Goal: Information Seeking & Learning: Learn about a topic

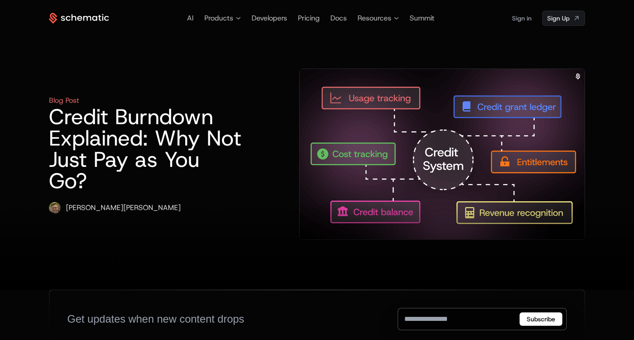
click at [212, 143] on h1 "Credit Burndown Explained: Why Not Just Pay as You Go?" at bounding box center [145, 148] width 193 height 85
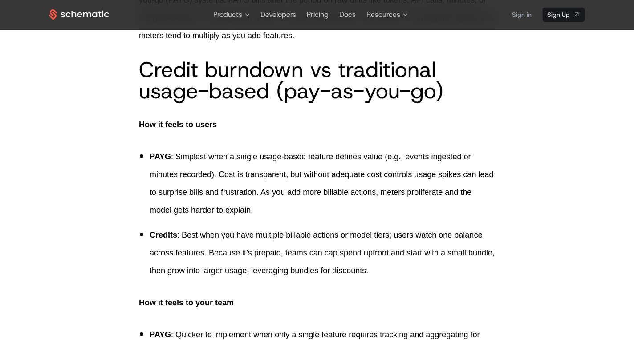
scroll to position [345, 0]
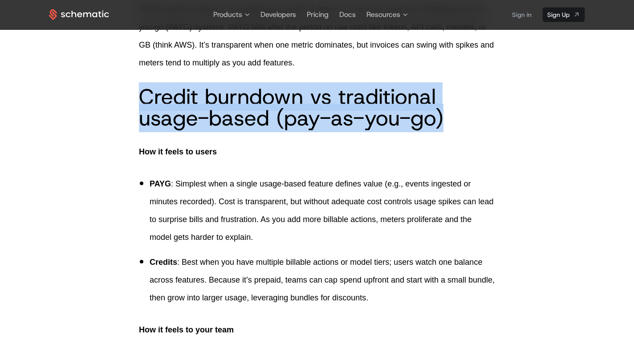
drag, startPoint x: 141, startPoint y: 93, endPoint x: 449, endPoint y: 125, distance: 309.2
click at [449, 125] on h2 "Credit burndown vs traditional usage-based (pay-as-you-go)" at bounding box center [317, 107] width 356 height 43
drag, startPoint x: 449, startPoint y: 124, endPoint x: 103, endPoint y: 90, distance: 347.0
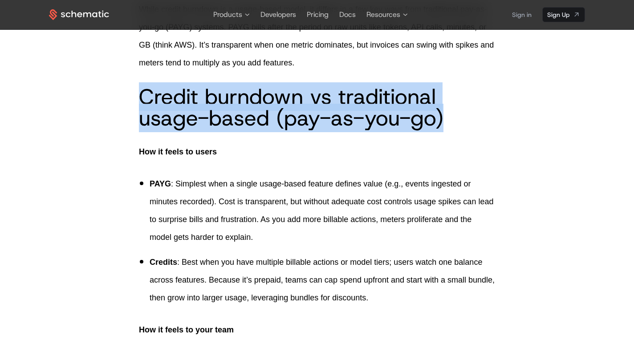
drag, startPoint x: 121, startPoint y: 86, endPoint x: 519, endPoint y: 140, distance: 401.1
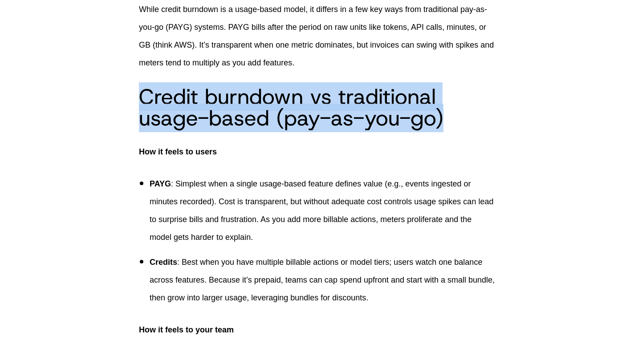
scroll to position [378, 0]
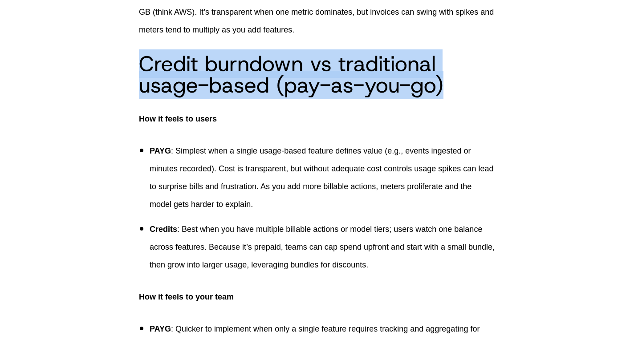
drag, startPoint x: 138, startPoint y: 59, endPoint x: 456, endPoint y: 83, distance: 318.7
click at [456, 83] on h2 "Credit burndown vs traditional usage-based (pay-as-you-go)" at bounding box center [317, 74] width 356 height 43
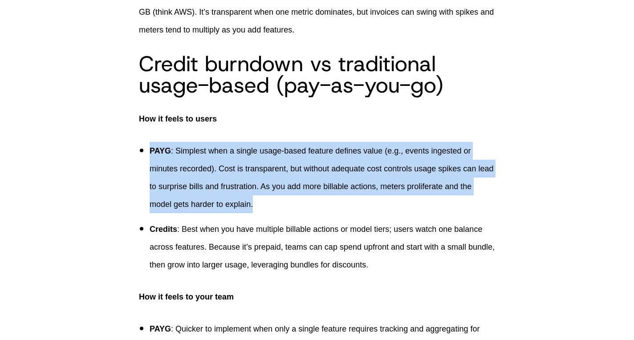
drag, startPoint x: 151, startPoint y: 147, endPoint x: 298, endPoint y: 202, distance: 157.2
click at [298, 202] on p "PAYG : Simplest when a single usage-based feature defines value (e.g., events i…" at bounding box center [322, 177] width 345 height 71
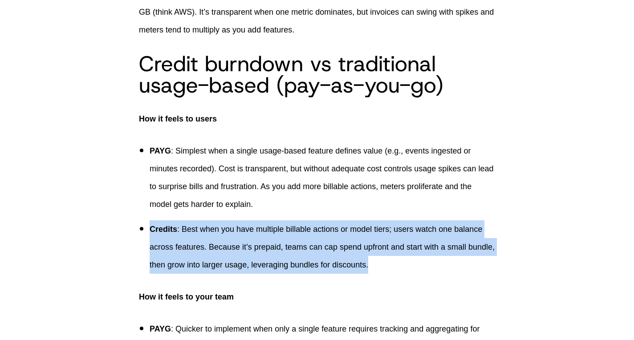
drag, startPoint x: 148, startPoint y: 226, endPoint x: 454, endPoint y: 274, distance: 310.5
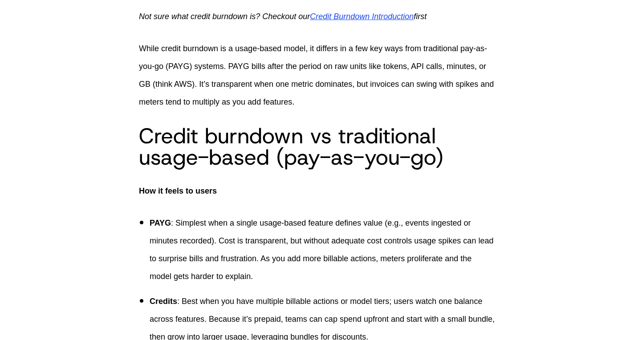
scroll to position [329, 0]
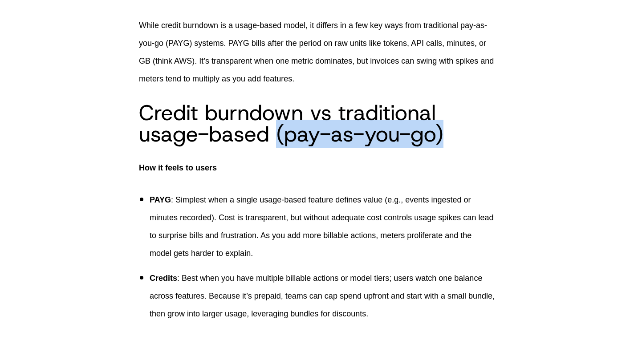
drag, startPoint x: 274, startPoint y: 129, endPoint x: 442, endPoint y: 131, distance: 167.8
click at [442, 131] on h2 "Credit burndown vs traditional usage-based (pay-as-you-go)" at bounding box center [317, 123] width 356 height 43
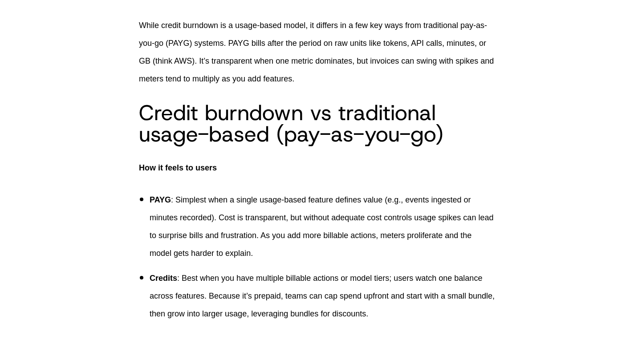
scroll to position [403, 0]
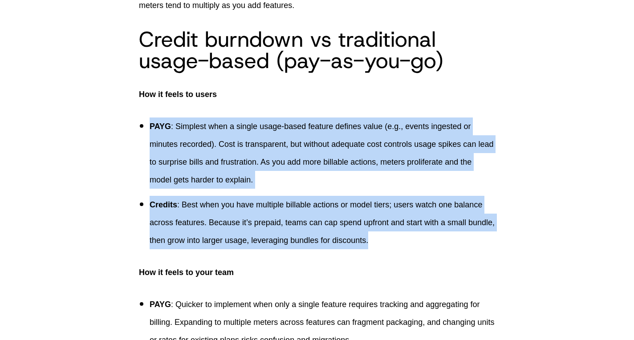
drag, startPoint x: 148, startPoint y: 125, endPoint x: 433, endPoint y: 240, distance: 307.5
click at [433, 240] on ul "PAYG : Simplest when a single usage-based feature defines value (e.g., events i…" at bounding box center [317, 183] width 356 height 132
click at [433, 240] on p "Credits : Best when you have multiple billable actions or model tiers; users wa…" at bounding box center [322, 222] width 345 height 53
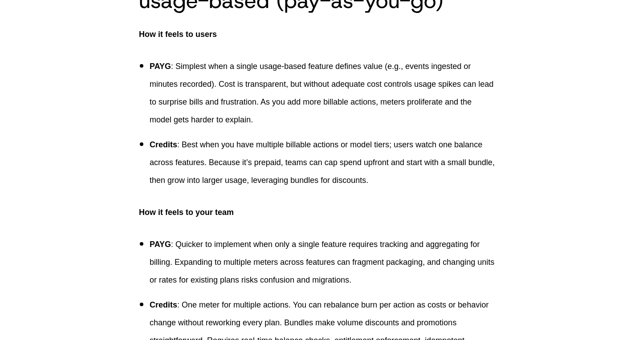
scroll to position [486, 0]
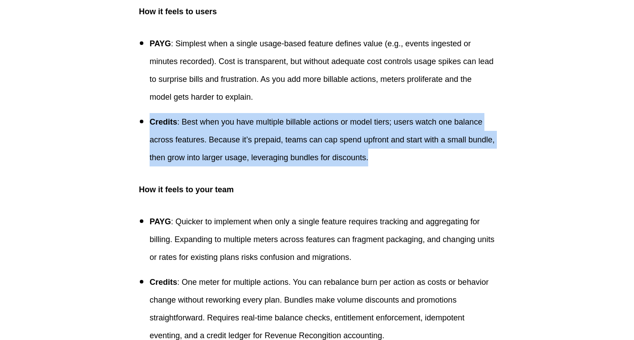
drag, startPoint x: 155, startPoint y: 121, endPoint x: 411, endPoint y: 155, distance: 258.6
click at [411, 155] on p "Credits : Best when you have multiple billable actions or model tiers; users wa…" at bounding box center [322, 139] width 345 height 53
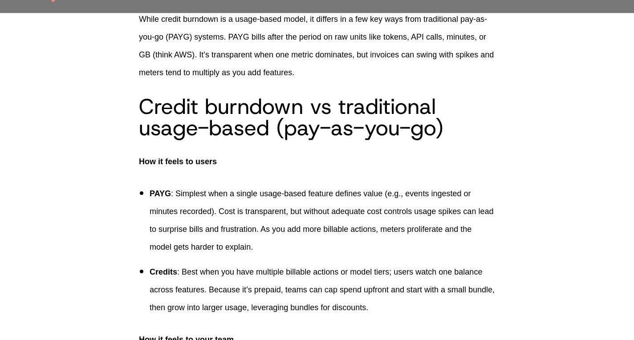
scroll to position [286, 0]
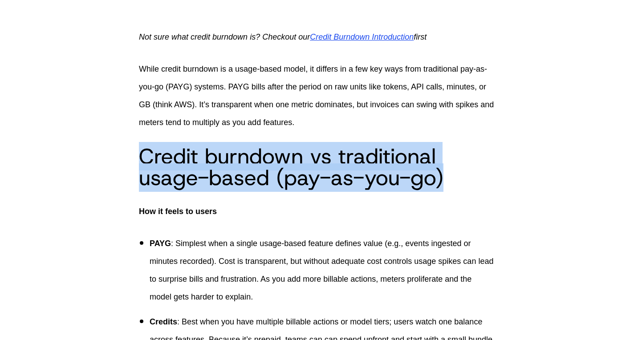
drag, startPoint x: 140, startPoint y: 159, endPoint x: 467, endPoint y: 188, distance: 328.4
click at [463, 184] on h2 "Credit burndown vs traditional usage-based (pay-as-you-go)" at bounding box center [317, 167] width 356 height 43
drag, startPoint x: 463, startPoint y: 184, endPoint x: 142, endPoint y: 153, distance: 322.4
click at [142, 153] on h2 "Credit burndown vs traditional usage-based (pay-as-you-go)" at bounding box center [317, 167] width 356 height 43
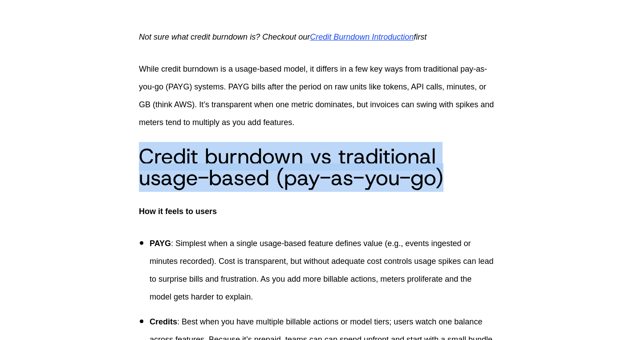
click at [142, 153] on h2 "Credit burndown vs traditional usage-based (pay-as-you-go)" at bounding box center [317, 167] width 356 height 43
drag, startPoint x: 159, startPoint y: 153, endPoint x: 464, endPoint y: 176, distance: 305.3
click at [464, 176] on h2 "Credit burndown vs traditional usage-based (pay-as-you-go)" at bounding box center [317, 167] width 356 height 43
drag, startPoint x: 464, startPoint y: 176, endPoint x: 126, endPoint y: 133, distance: 340.6
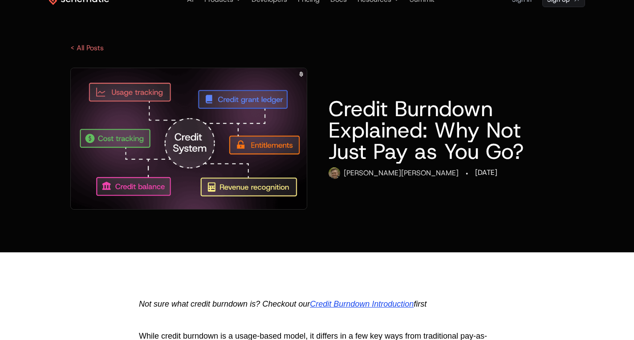
scroll to position [0, 0]
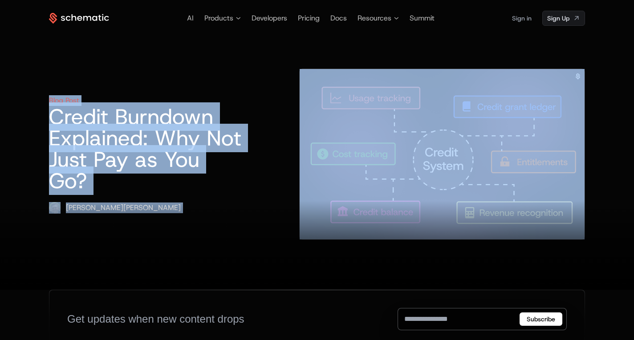
click at [242, 71] on div "Blog Post Credit Burndown Explained: Why Not Just Pay as You Go? Ryan Echternac…" at bounding box center [145, 154] width 193 height 171
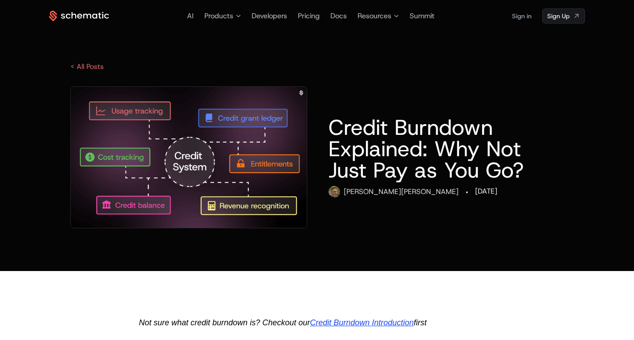
click at [203, 142] on img at bounding box center [189, 157] width 236 height 141
